Goal: Task Accomplishment & Management: Manage account settings

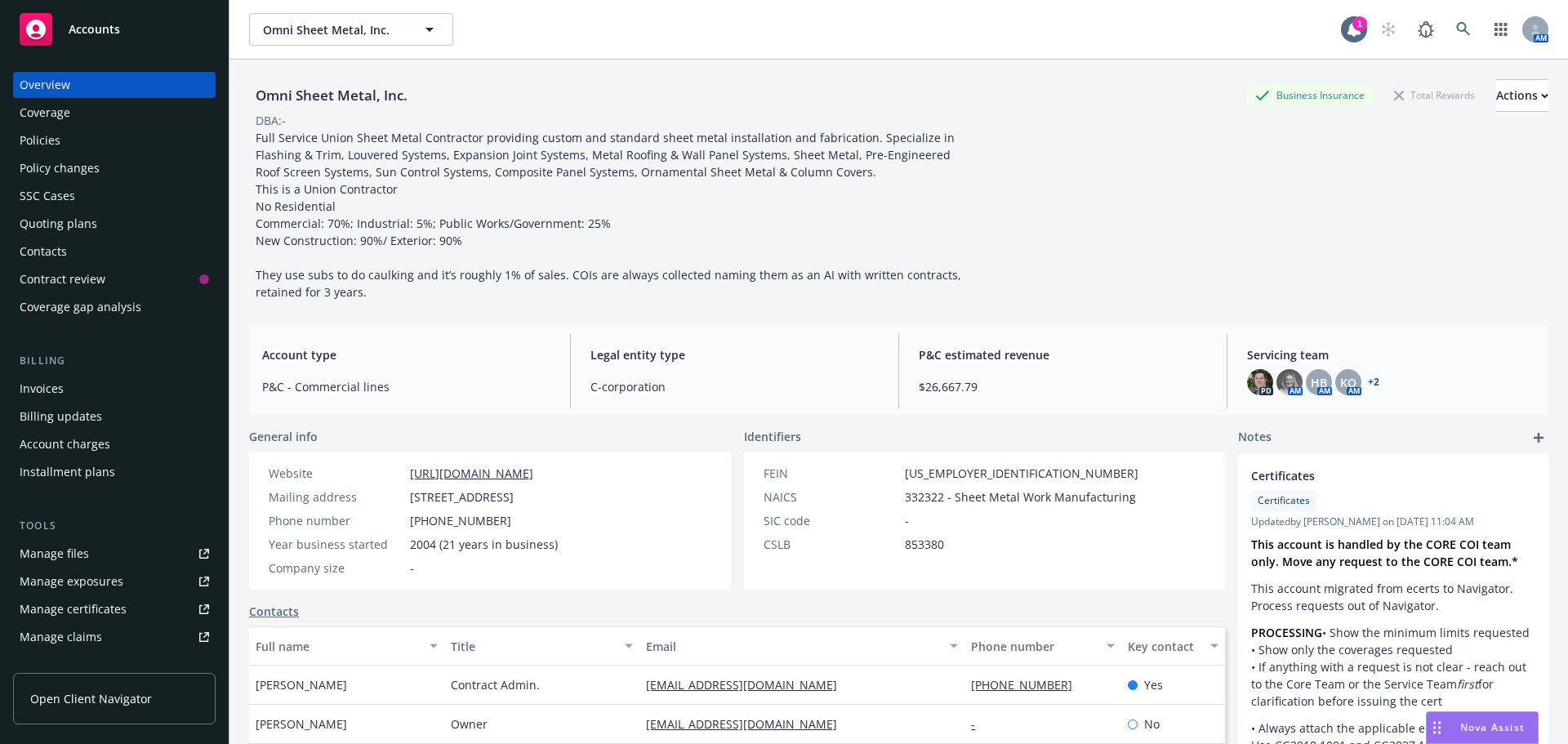
scroll to position [245, 0]
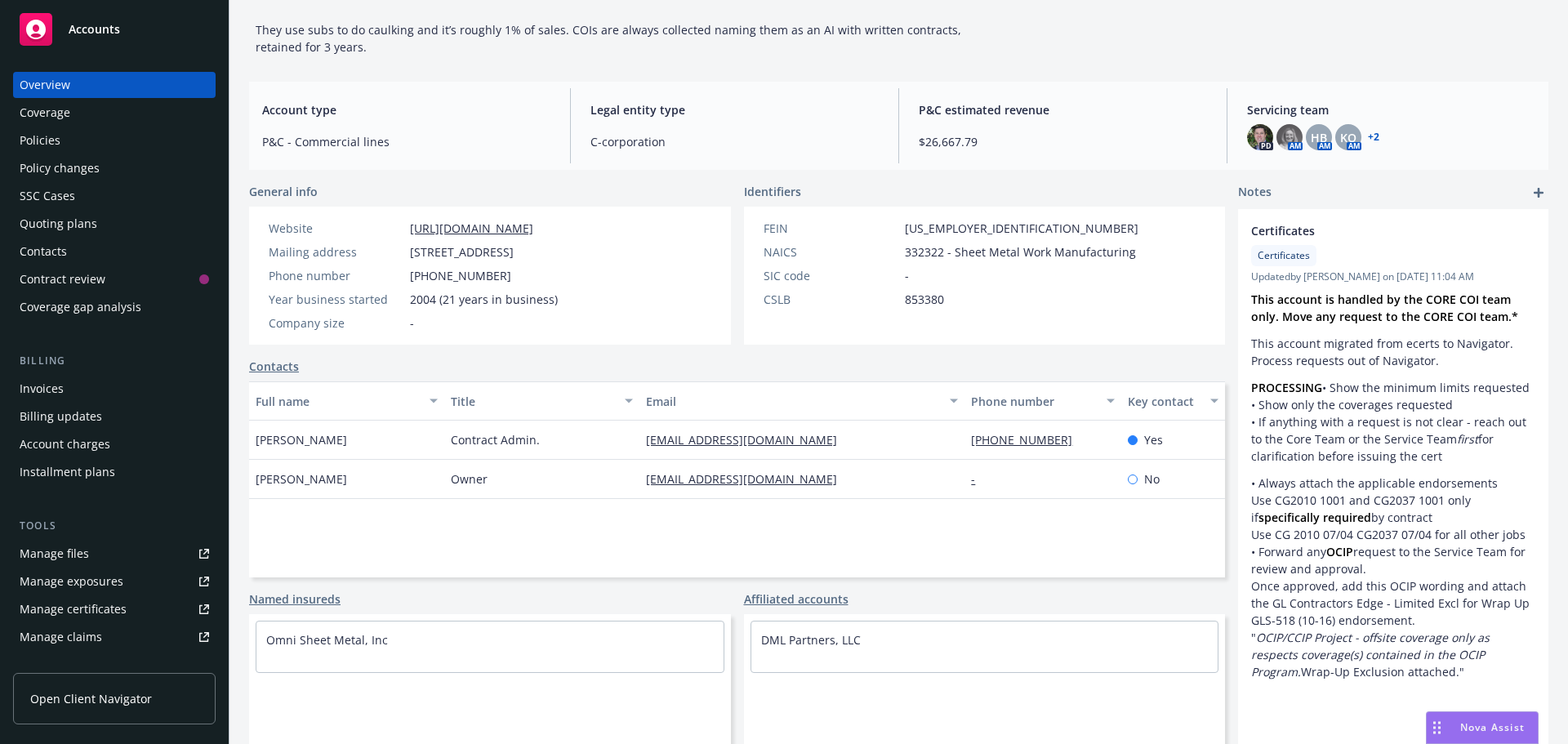
click at [122, 42] on div "Accounts" at bounding box center [114, 29] width 189 height 33
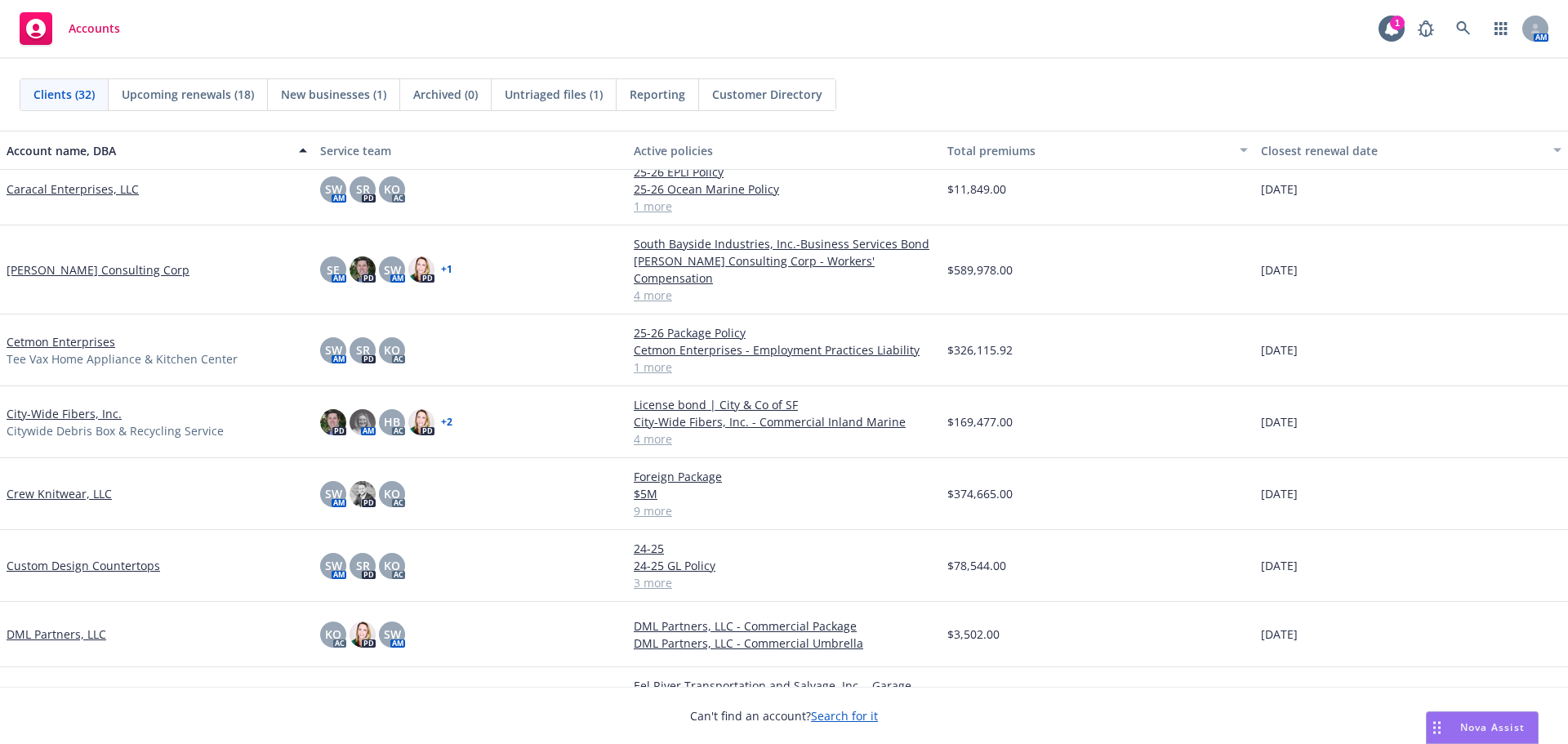
scroll to position [572, 0]
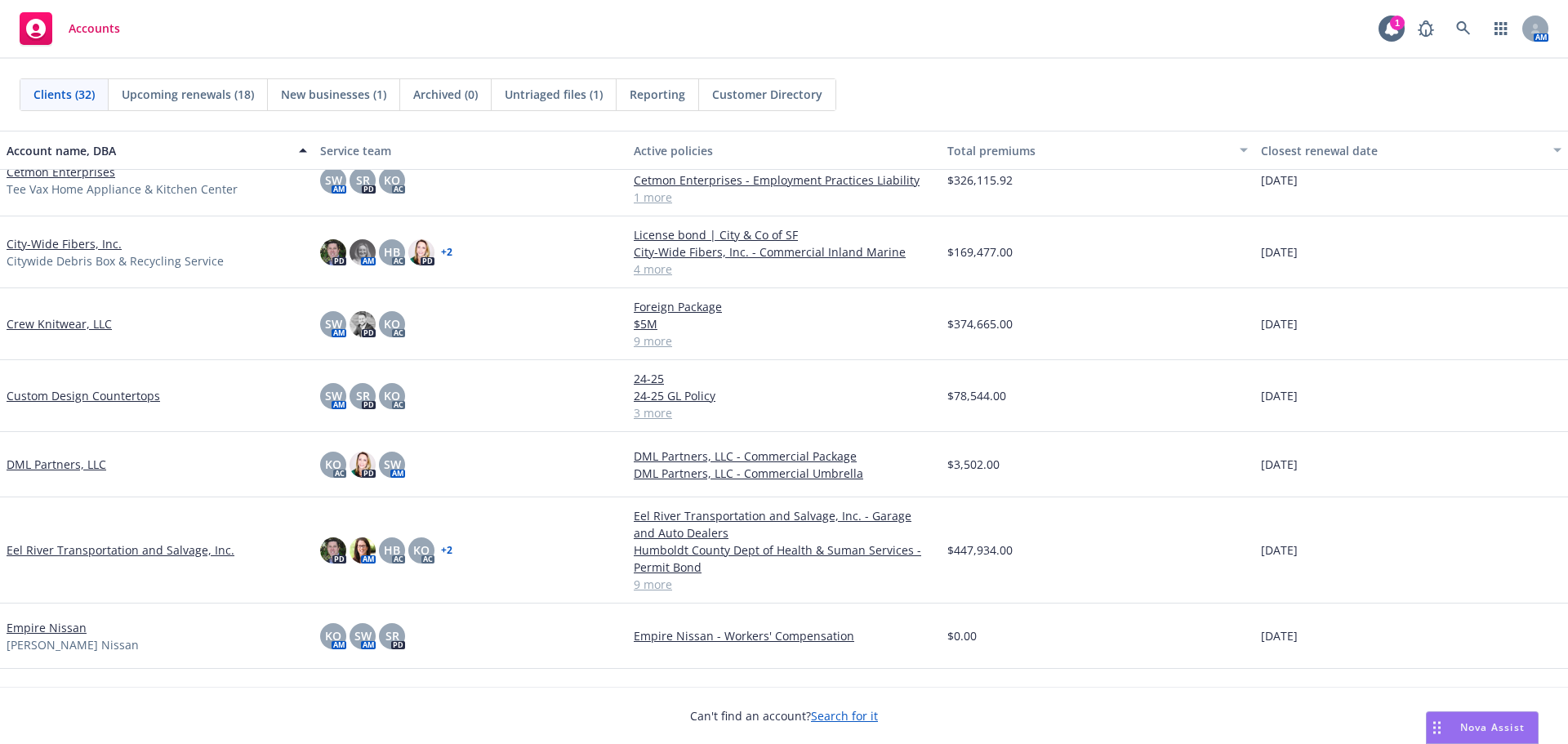
click at [80, 542] on link "Eel River Transportation and Salvage, Inc." at bounding box center [120, 550] width 228 height 17
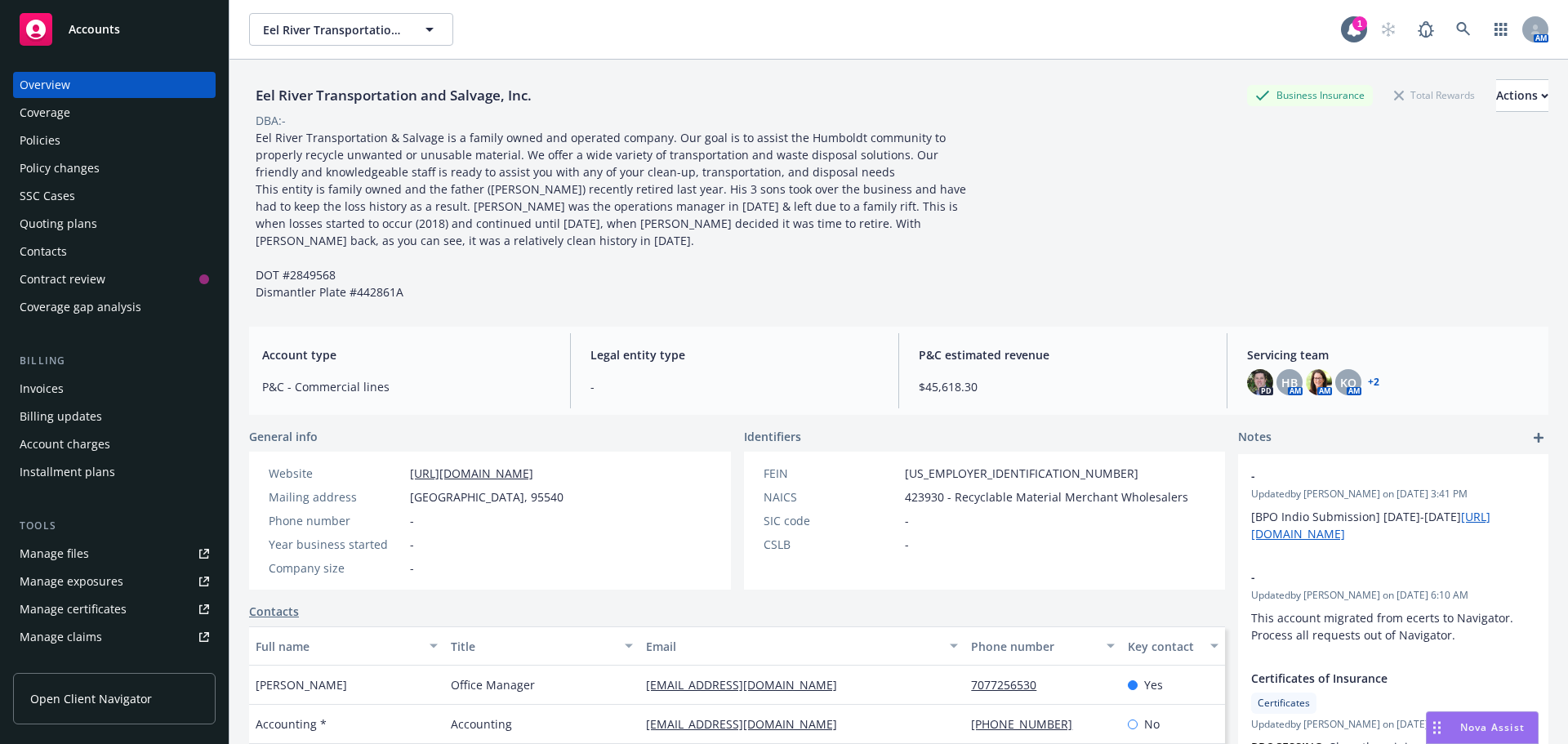
click at [1368, 385] on link "+ 2" at bounding box center [1373, 382] width 12 height 10
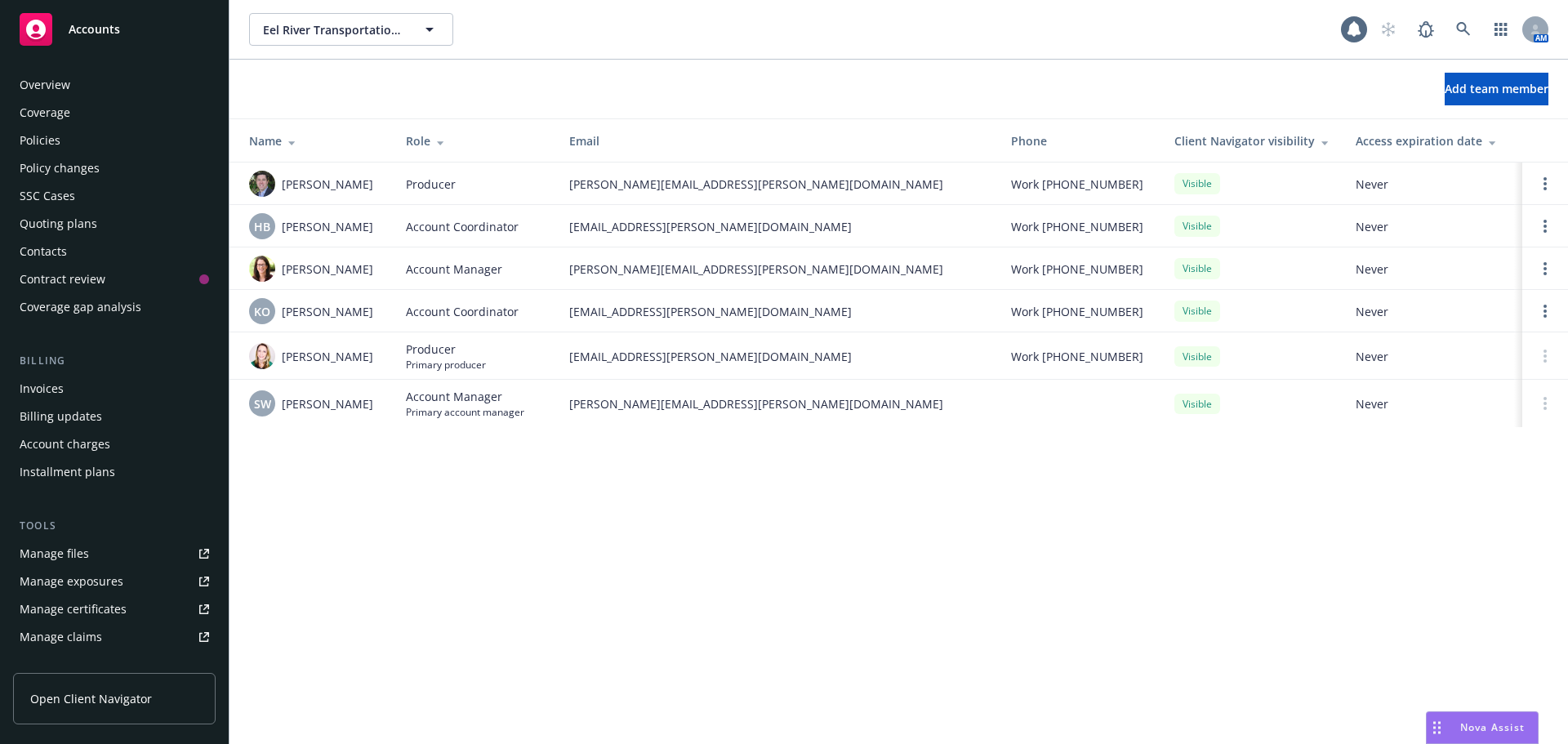
scroll to position [320, 0]
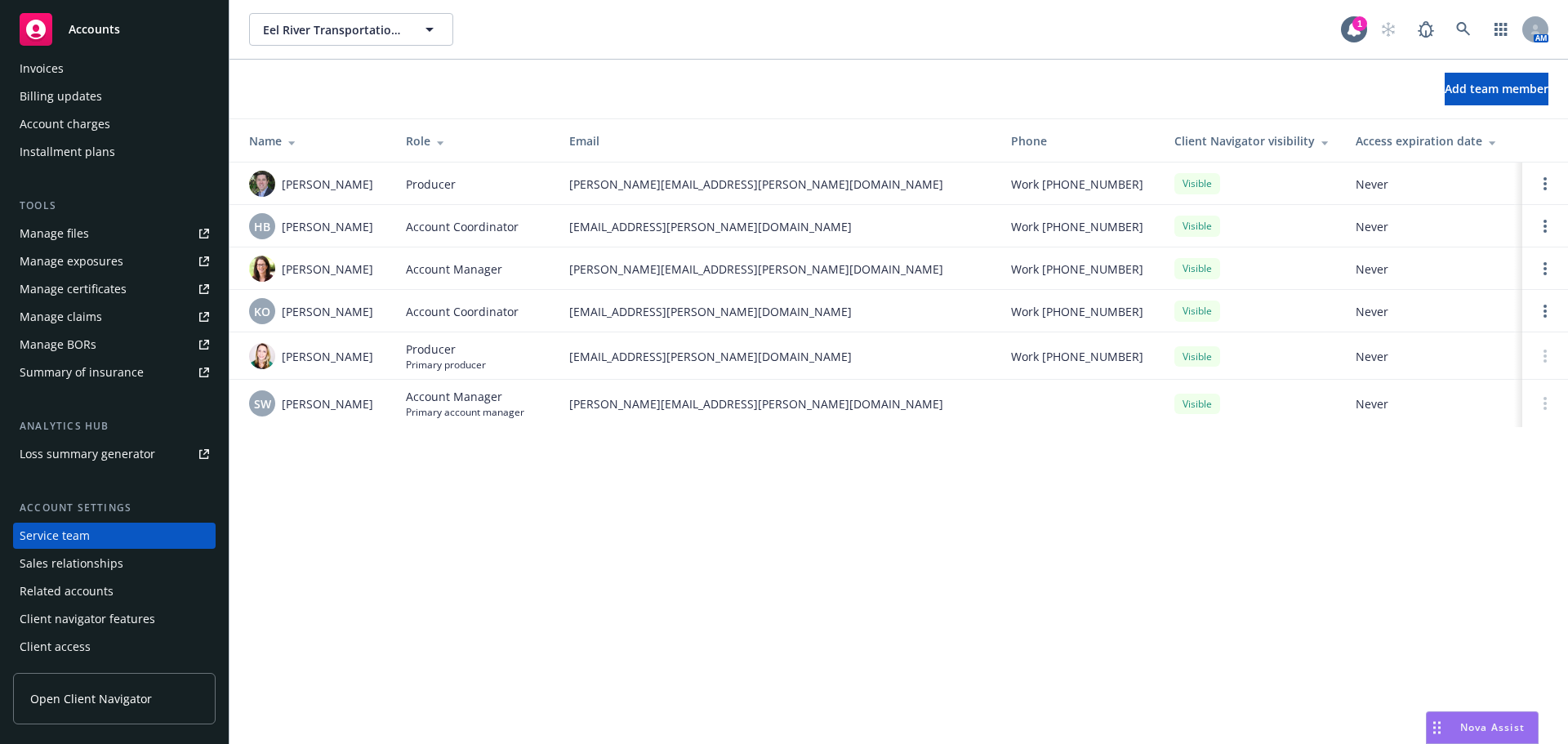
click at [96, 35] on span "Accounts" at bounding box center [94, 29] width 52 height 13
